Goal: Navigation & Orientation: Find specific page/section

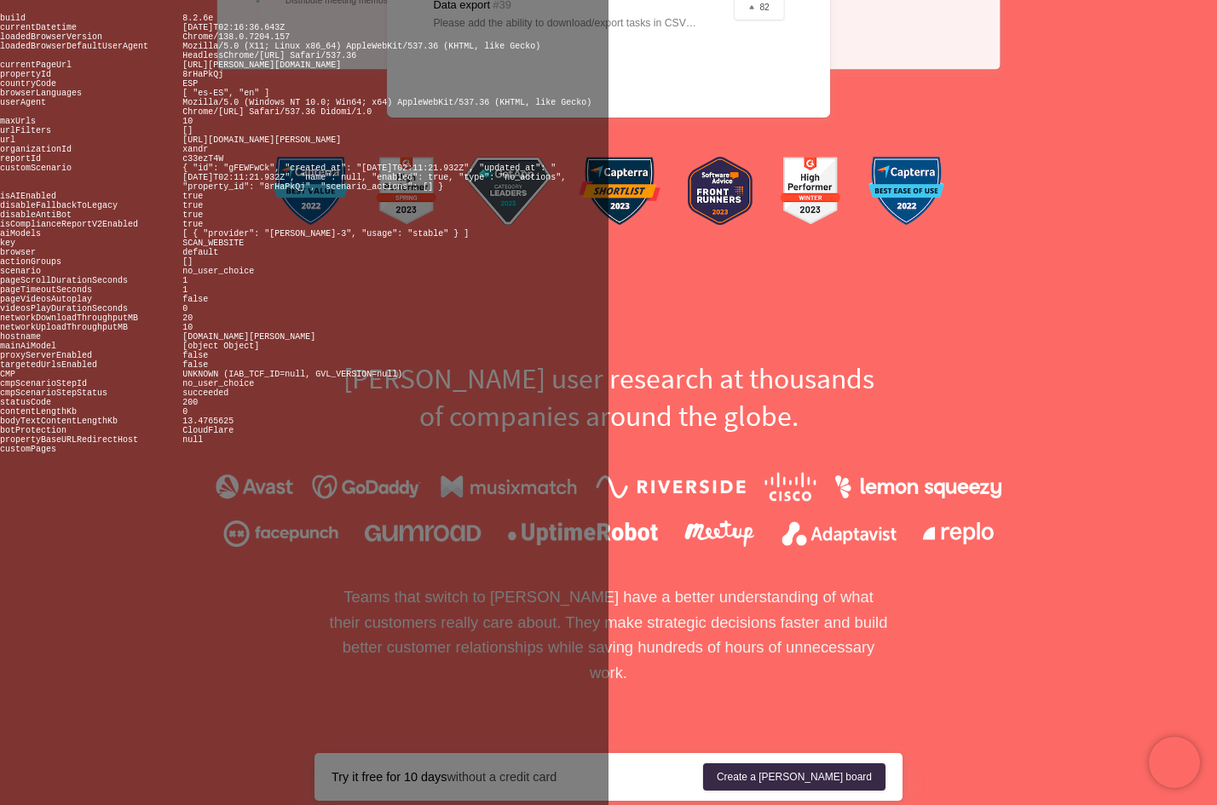
scroll to position [915, 0]
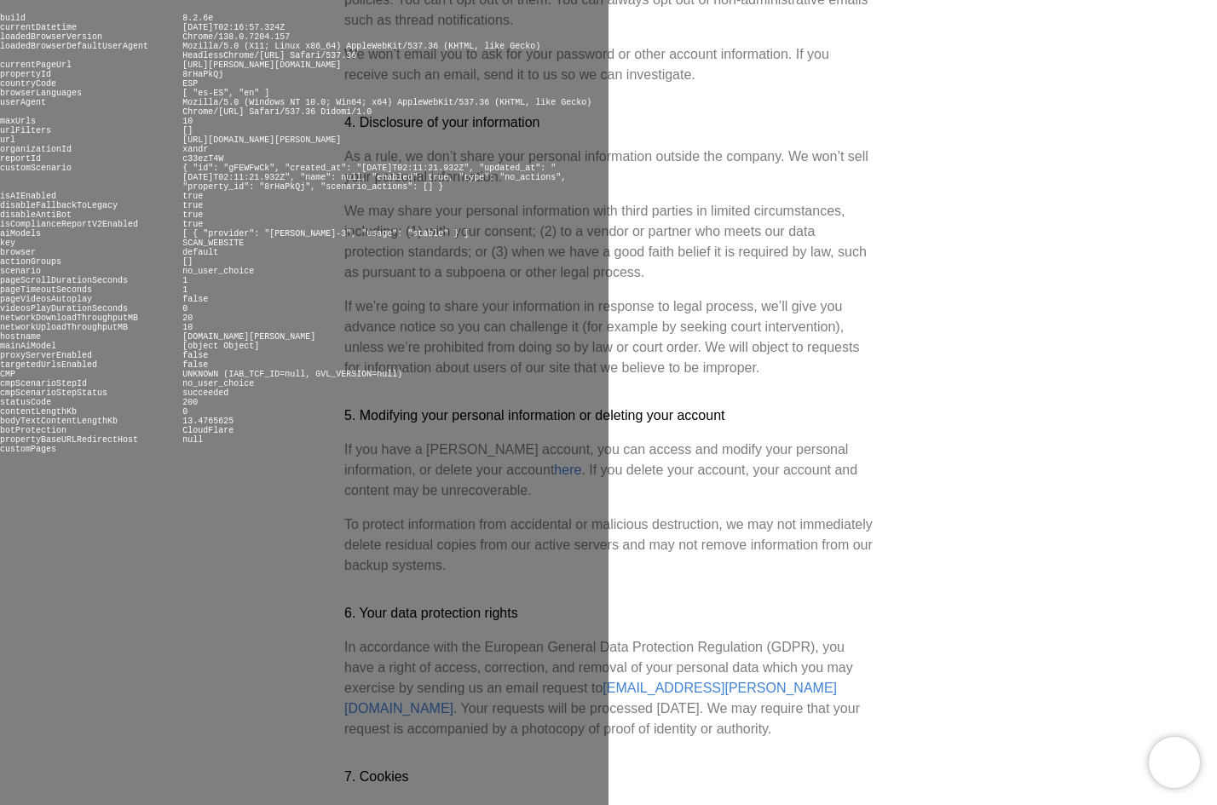
scroll to position [1107, 0]
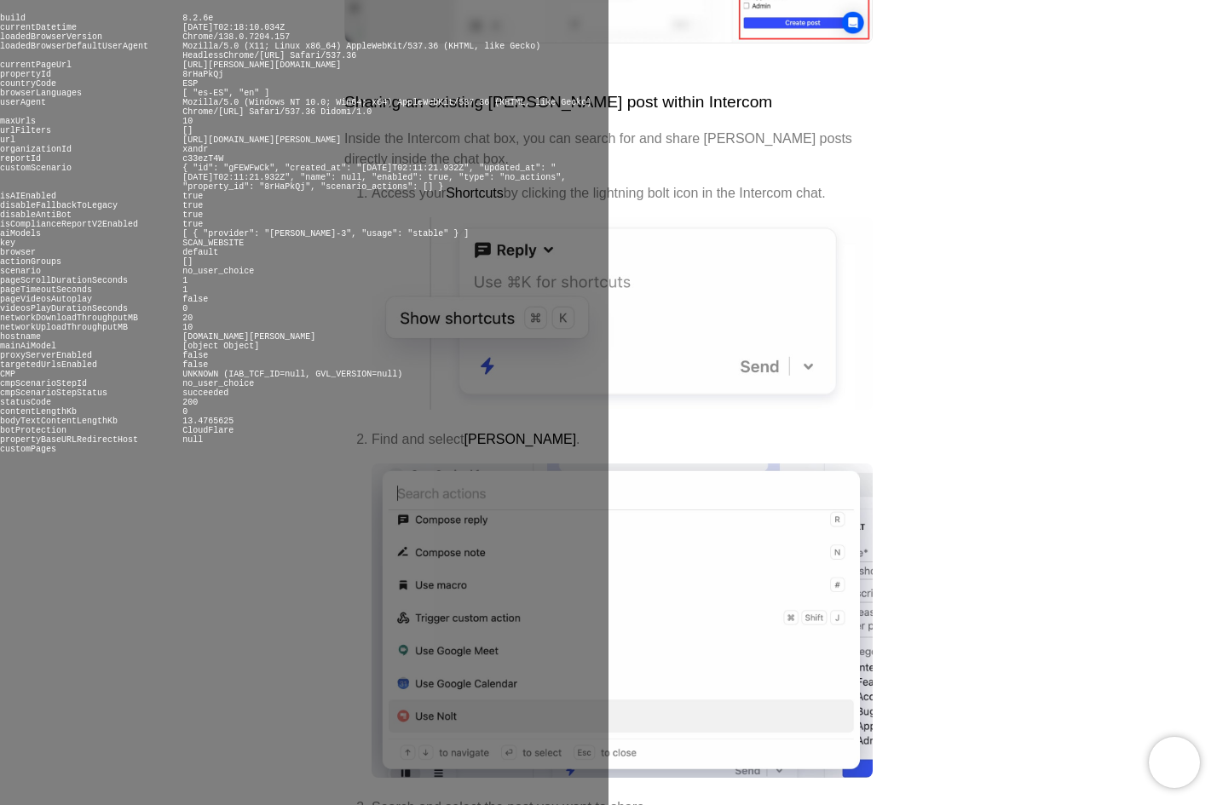
scroll to position [1515, 0]
